Goal: Task Accomplishment & Management: Manage account settings

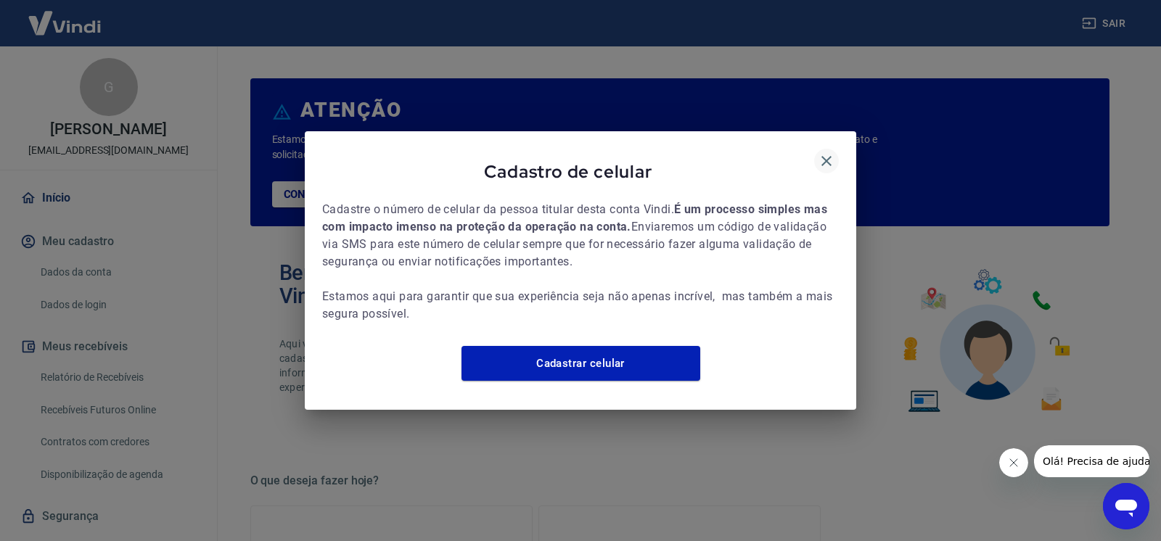
click at [818, 153] on icon "button" at bounding box center [826, 160] width 17 height 17
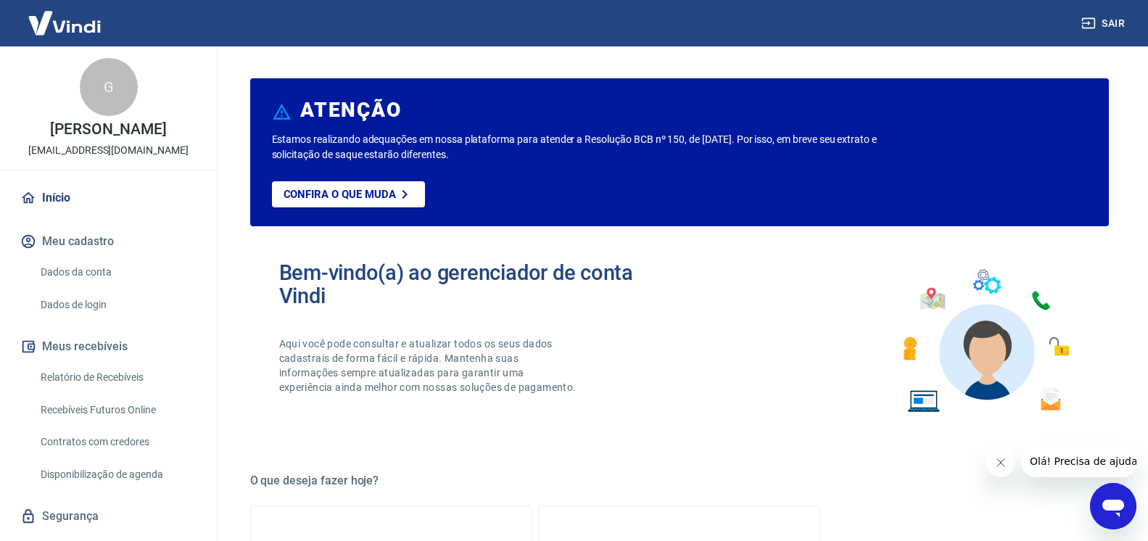
click at [994, 463] on button "Fechar mensagem da empresa" at bounding box center [1000, 462] width 29 height 29
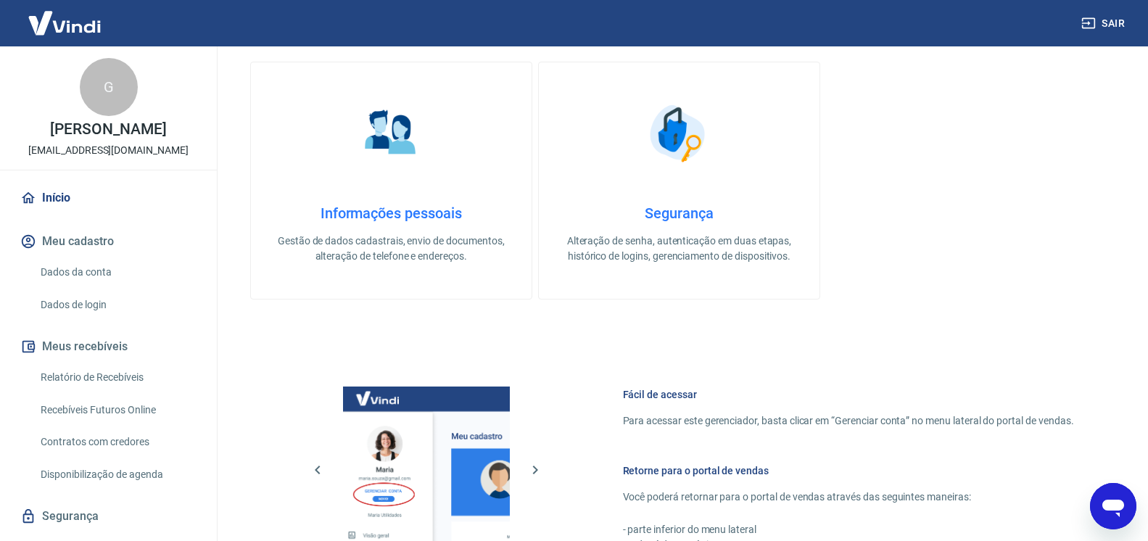
scroll to position [740, 0]
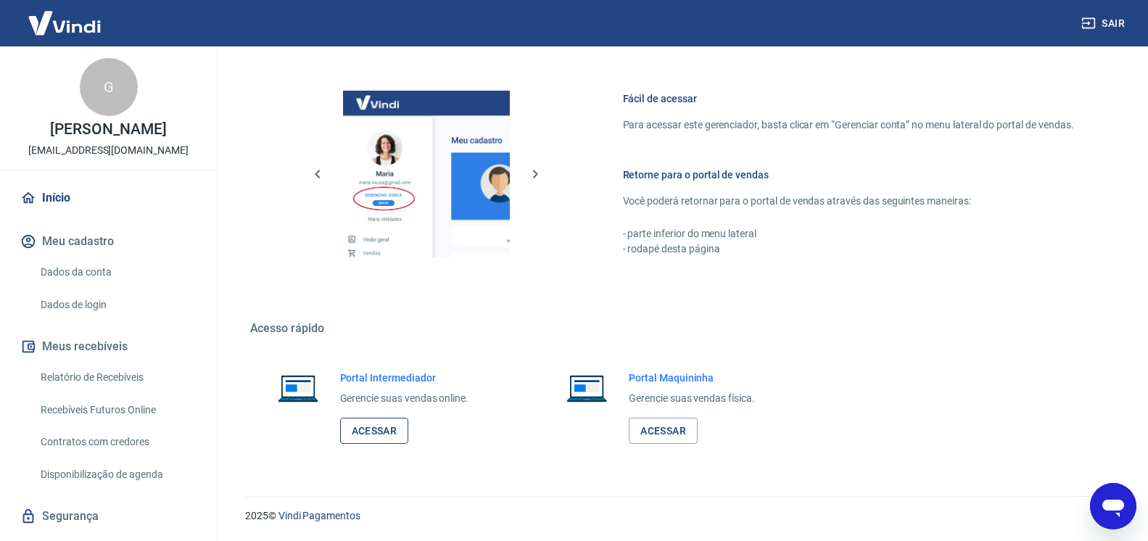
click at [386, 430] on link "Acessar" at bounding box center [374, 431] width 69 height 27
